Goal: Find specific page/section: Find specific page/section

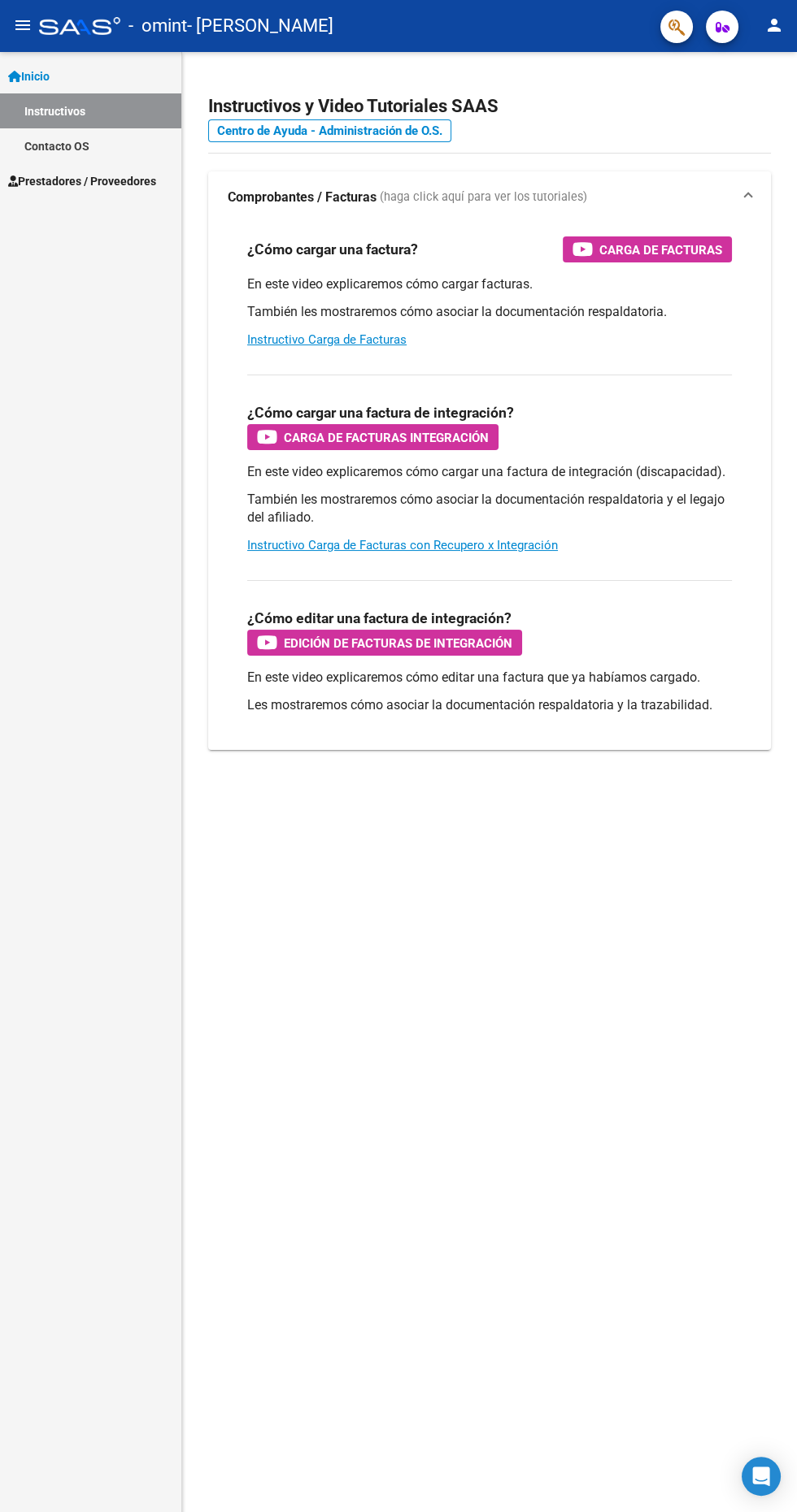
click at [114, 190] on span "Prestadores / Proveedores" at bounding box center [82, 181] width 148 height 18
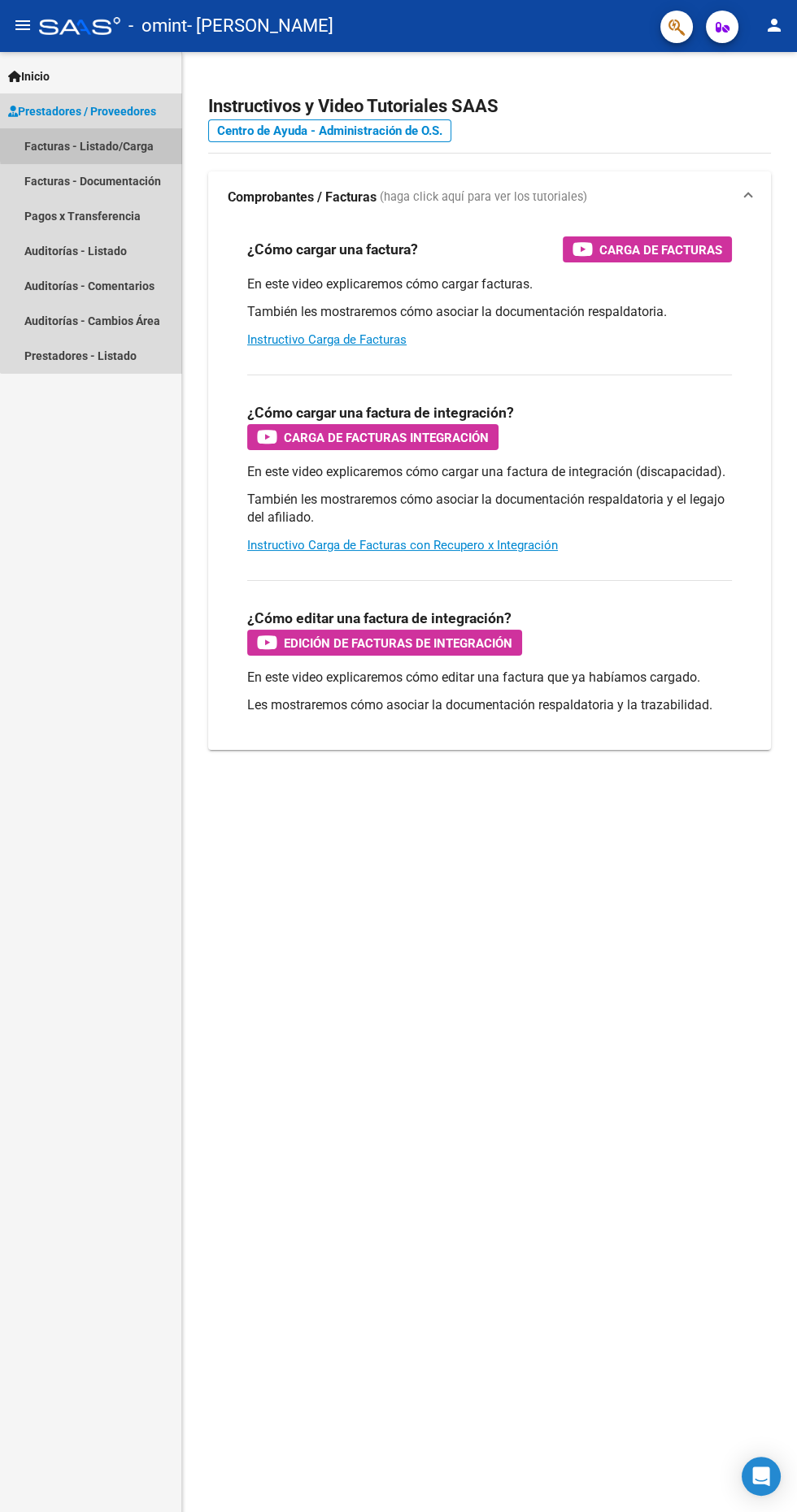
click at [114, 143] on link "Facturas - Listado/Carga" at bounding box center [91, 145] width 181 height 35
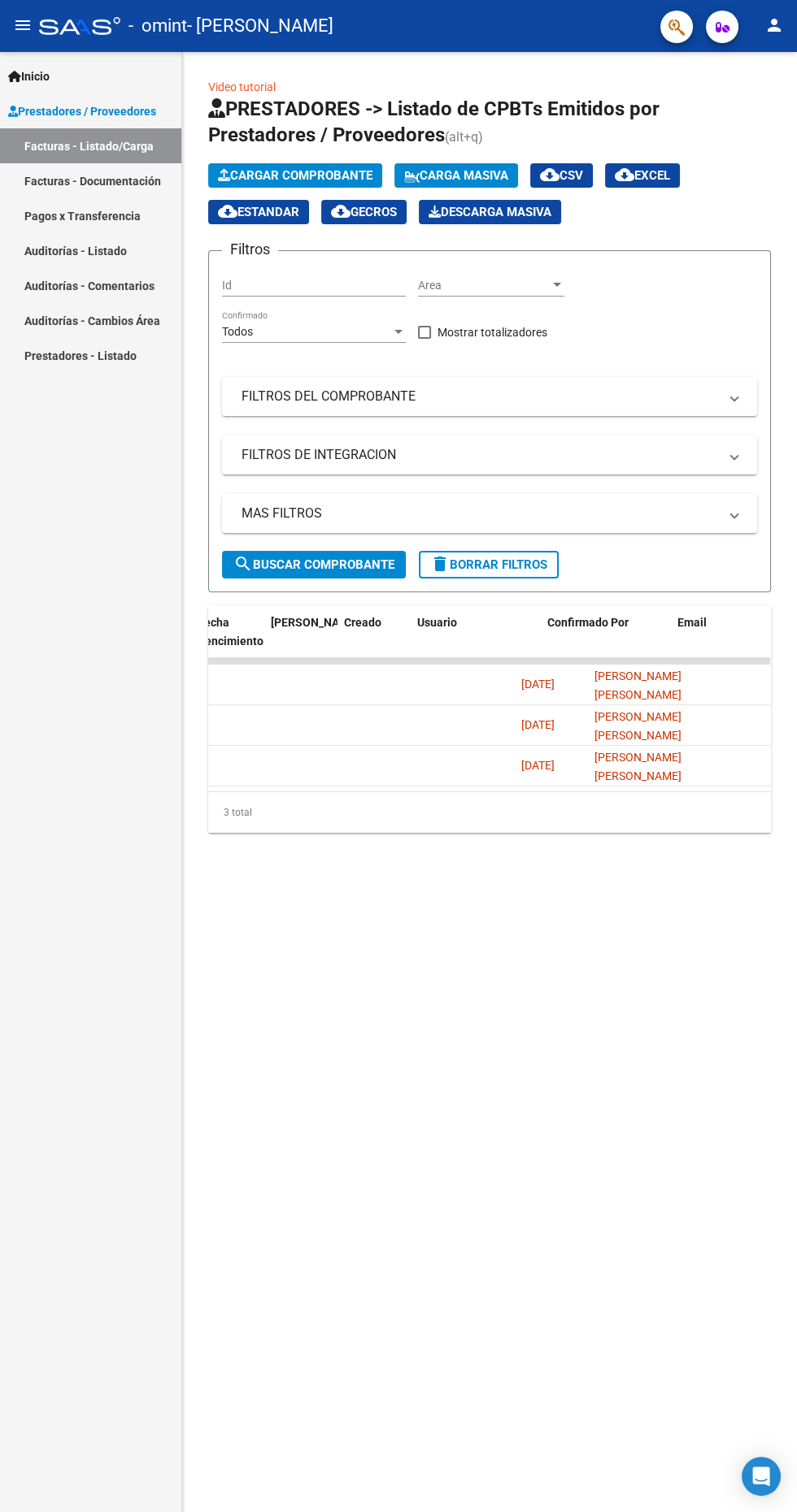
scroll to position [0, 2866]
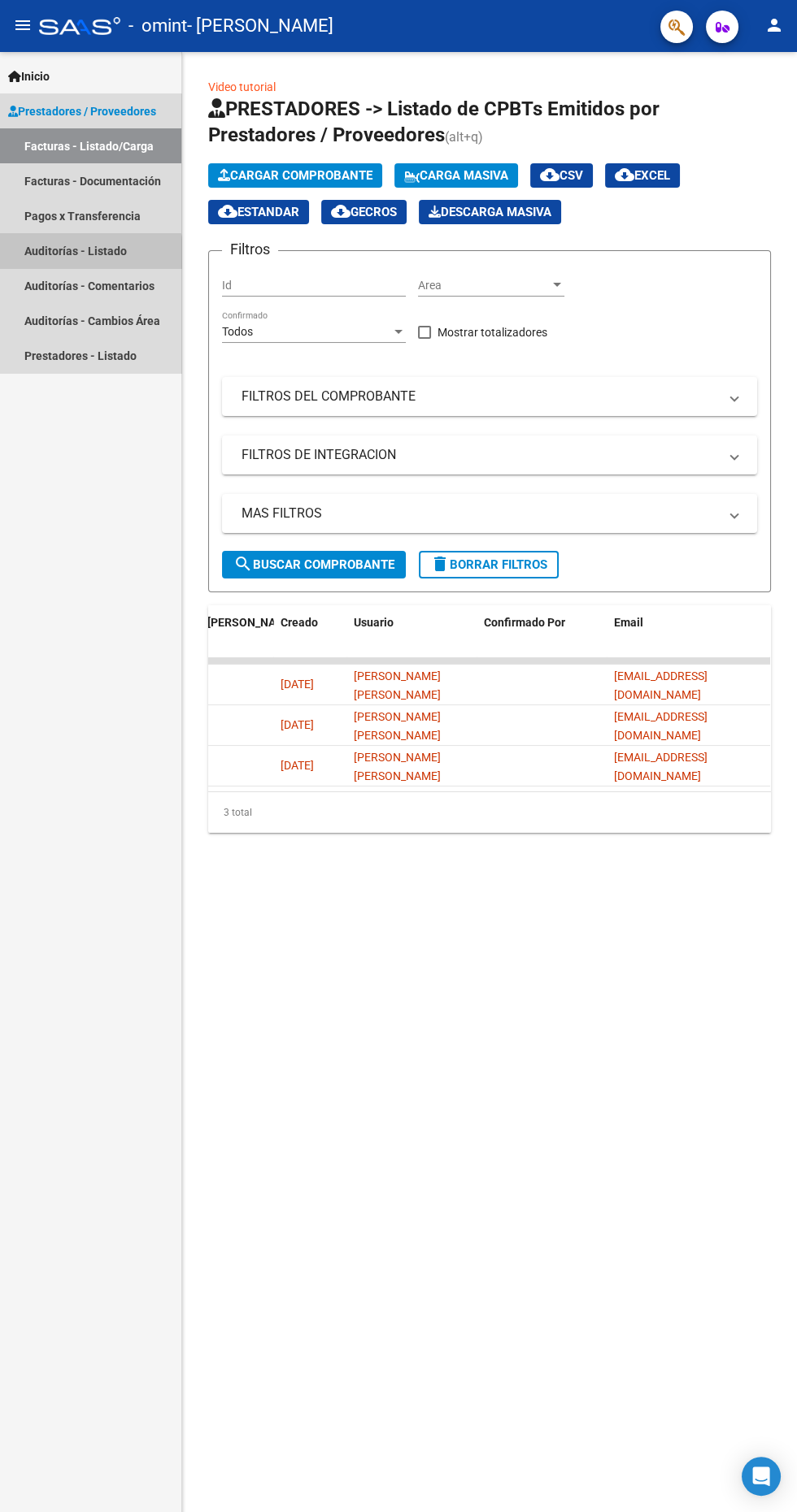
click at [88, 254] on link "Auditorías - Listado" at bounding box center [91, 250] width 181 height 35
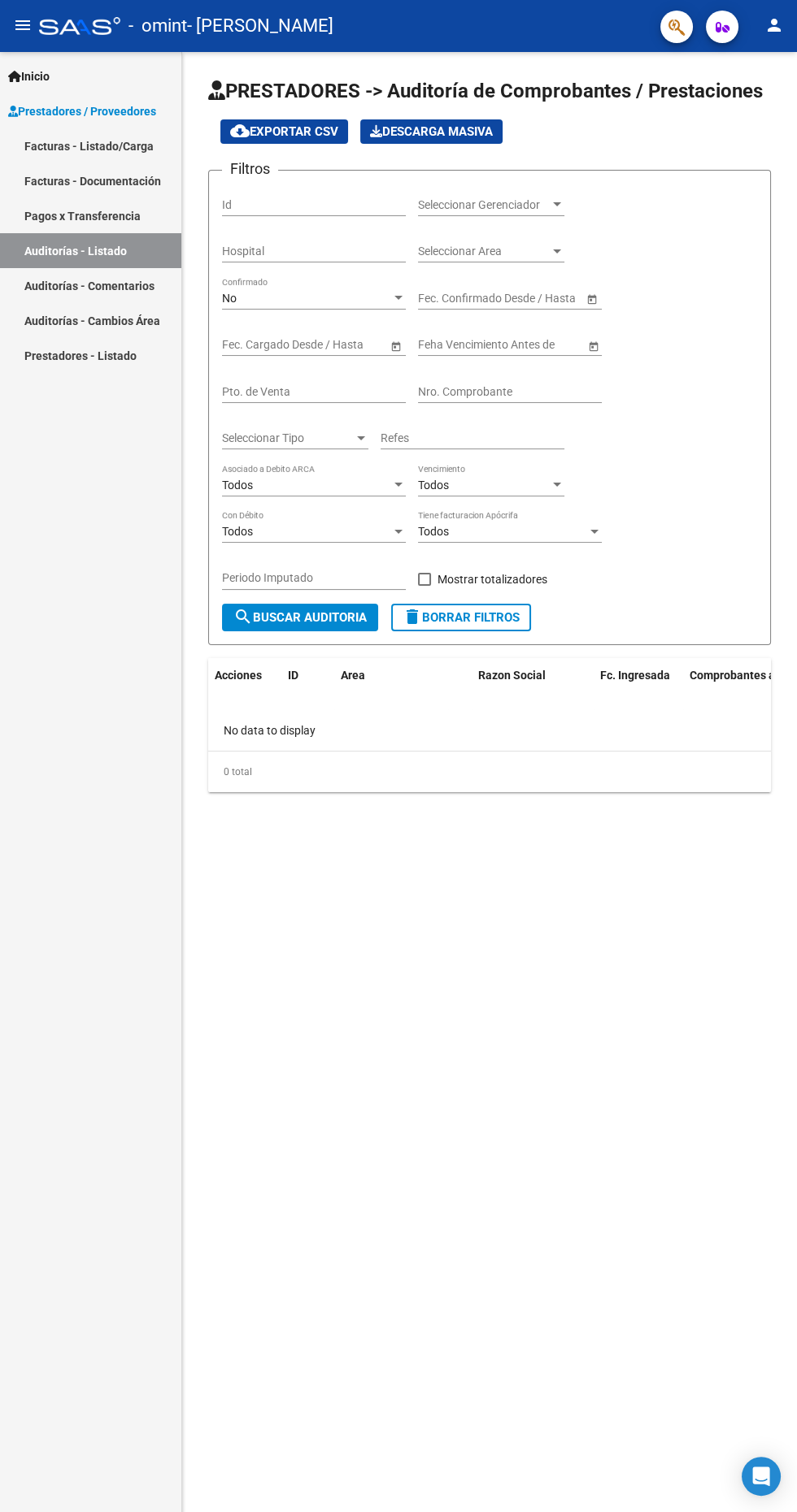
click at [133, 285] on link "Auditorías - Comentarios" at bounding box center [91, 285] width 181 height 35
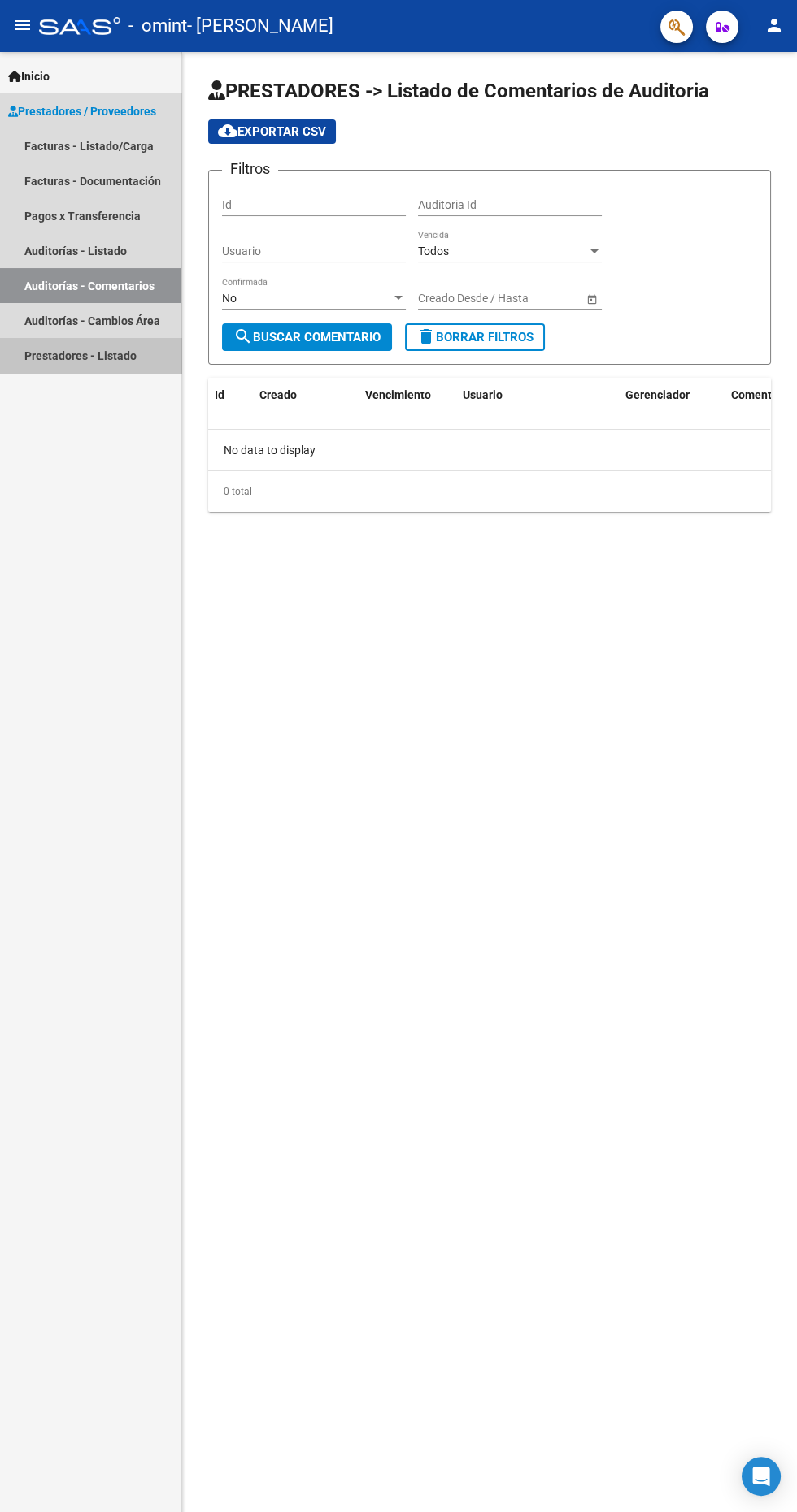
click at [127, 354] on link "Prestadores - Listado" at bounding box center [91, 355] width 181 height 35
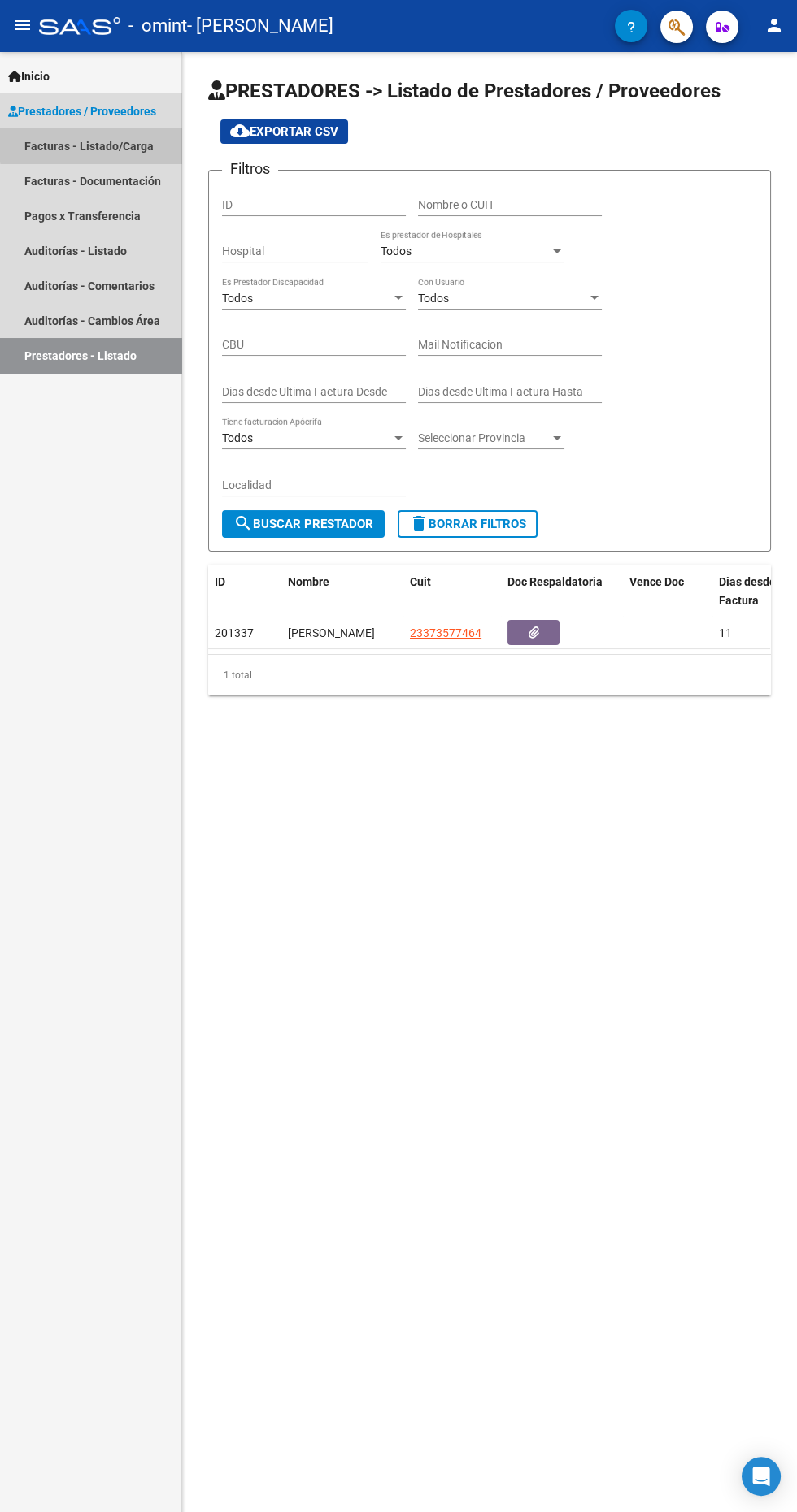
click at [125, 143] on link "Facturas - Listado/Carga" at bounding box center [91, 145] width 181 height 35
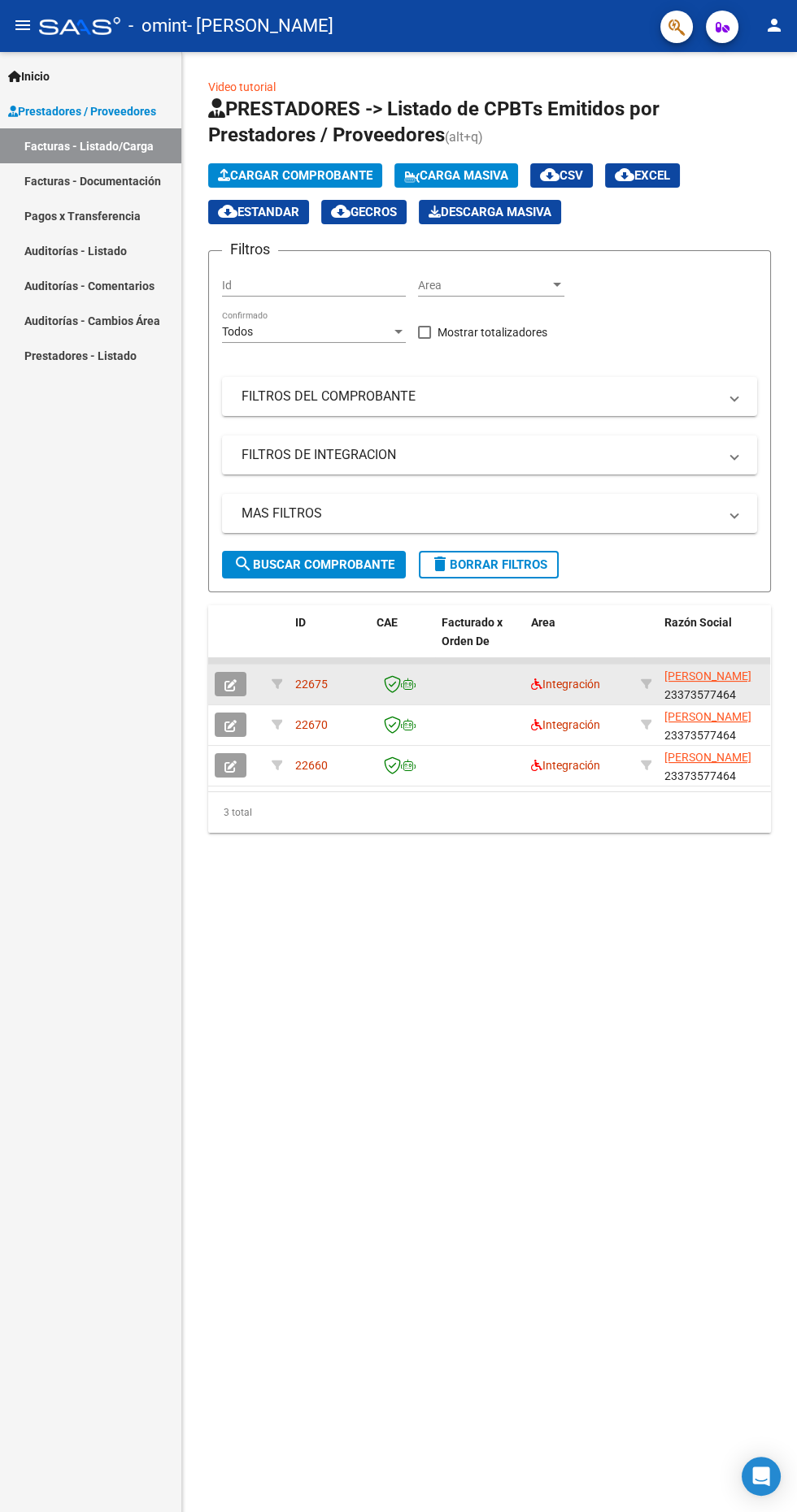
click at [300, 682] on span "22675" at bounding box center [311, 684] width 32 height 13
click at [277, 683] on icon at bounding box center [278, 684] width 11 height 11
type input "202508"
type input "20583833340"
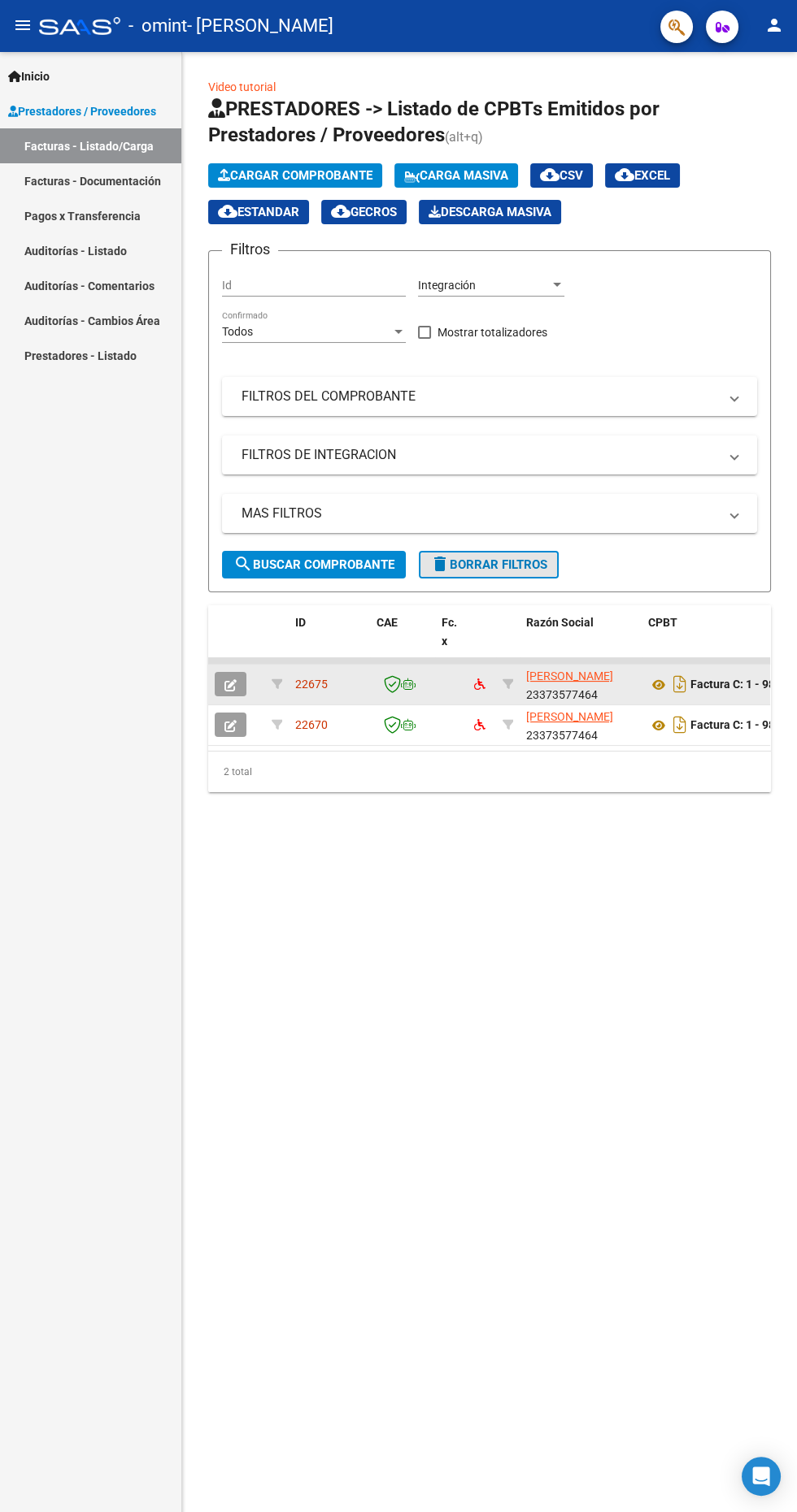
click at [523, 563] on span "delete Borrar Filtros" at bounding box center [488, 564] width 117 height 14
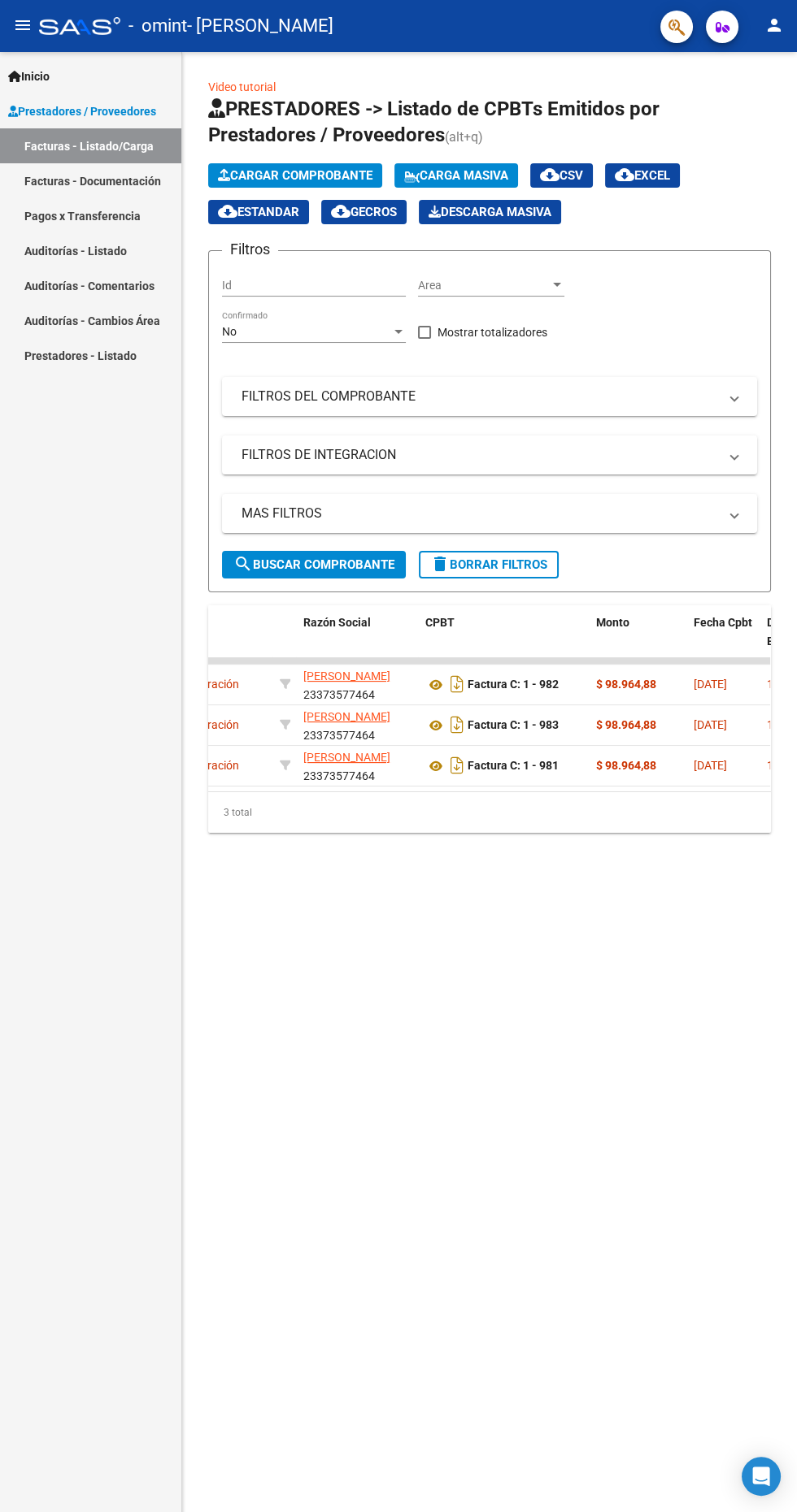
scroll to position [0, 360]
click at [691, 390] on mat-panel-title "FILTROS DEL COMPROBANTE" at bounding box center [480, 396] width 476 height 18
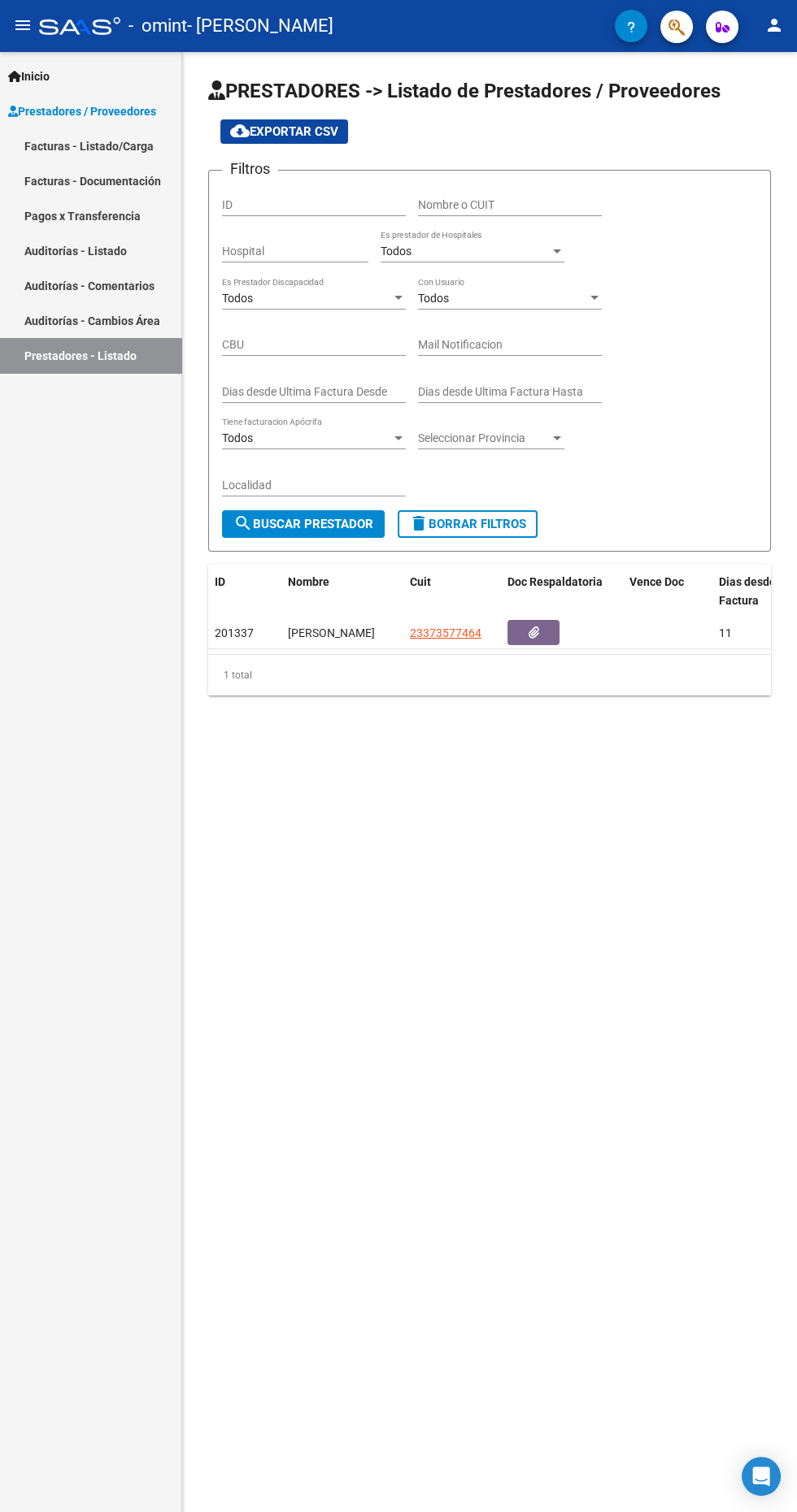
scroll to position [12, 0]
